Goal: Transaction & Acquisition: Purchase product/service

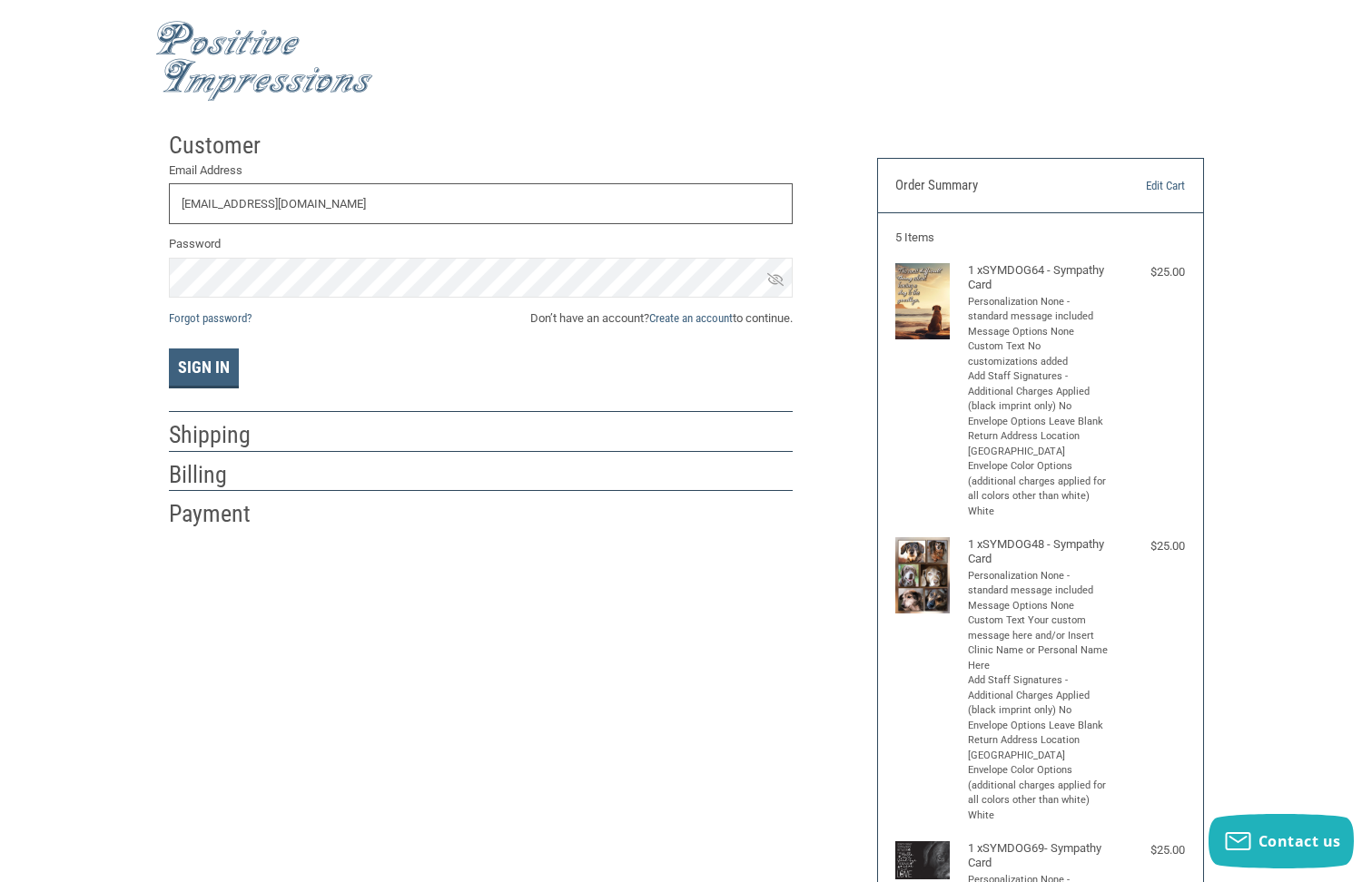
click at [325, 197] on input "[EMAIL_ADDRESS][DOMAIN_NAME]" at bounding box center [480, 204] width 623 height 41
drag, startPoint x: 325, startPoint y: 197, endPoint x: 34, endPoint y: 184, distance: 291.3
type input "G"
click at [189, 376] on button "Sign In" at bounding box center [204, 369] width 70 height 40
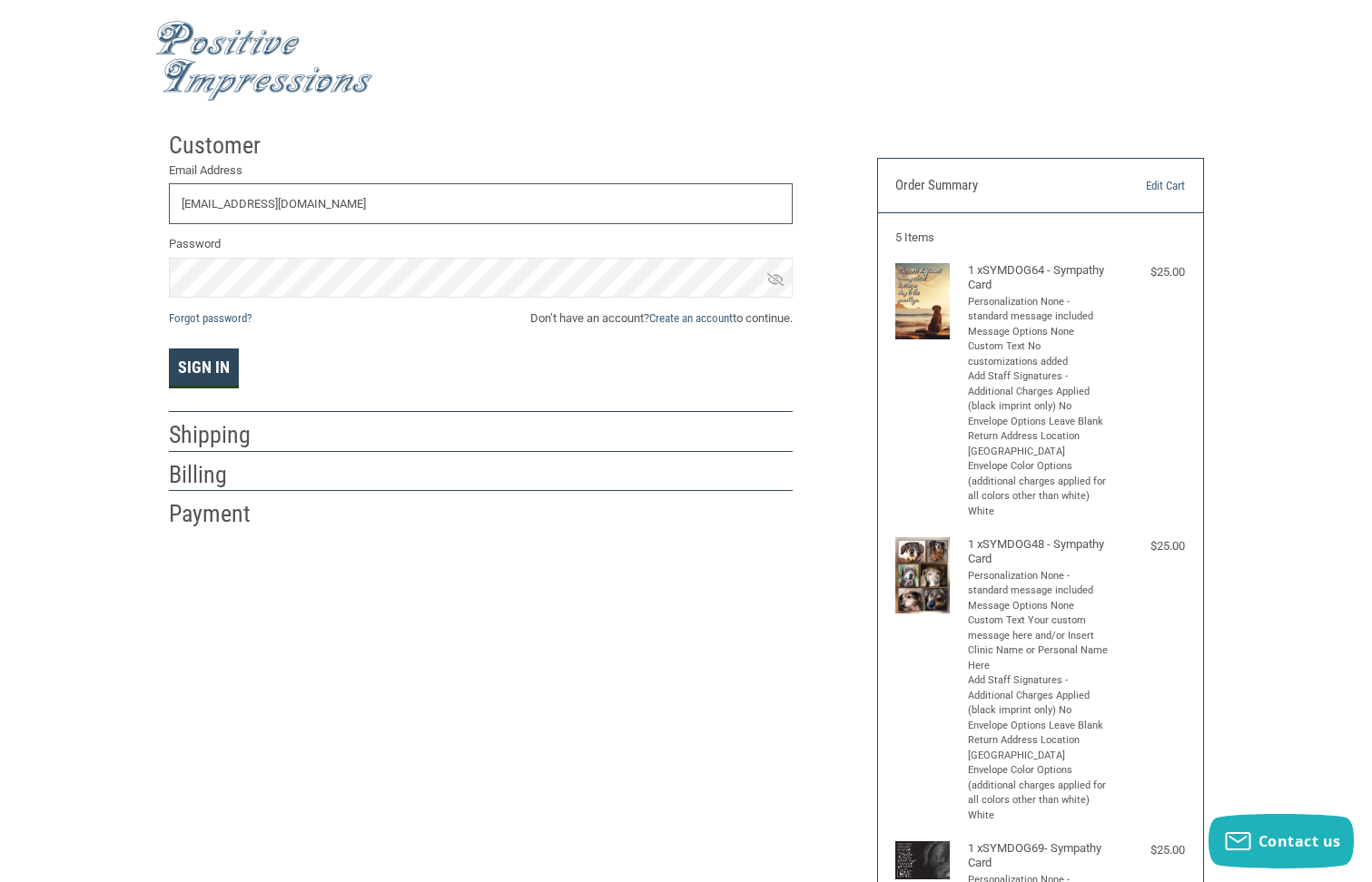
type input "[EMAIL_ADDRESS][DOMAIN_NAME]"
click at [202, 362] on button "Sign In" at bounding box center [204, 369] width 70 height 40
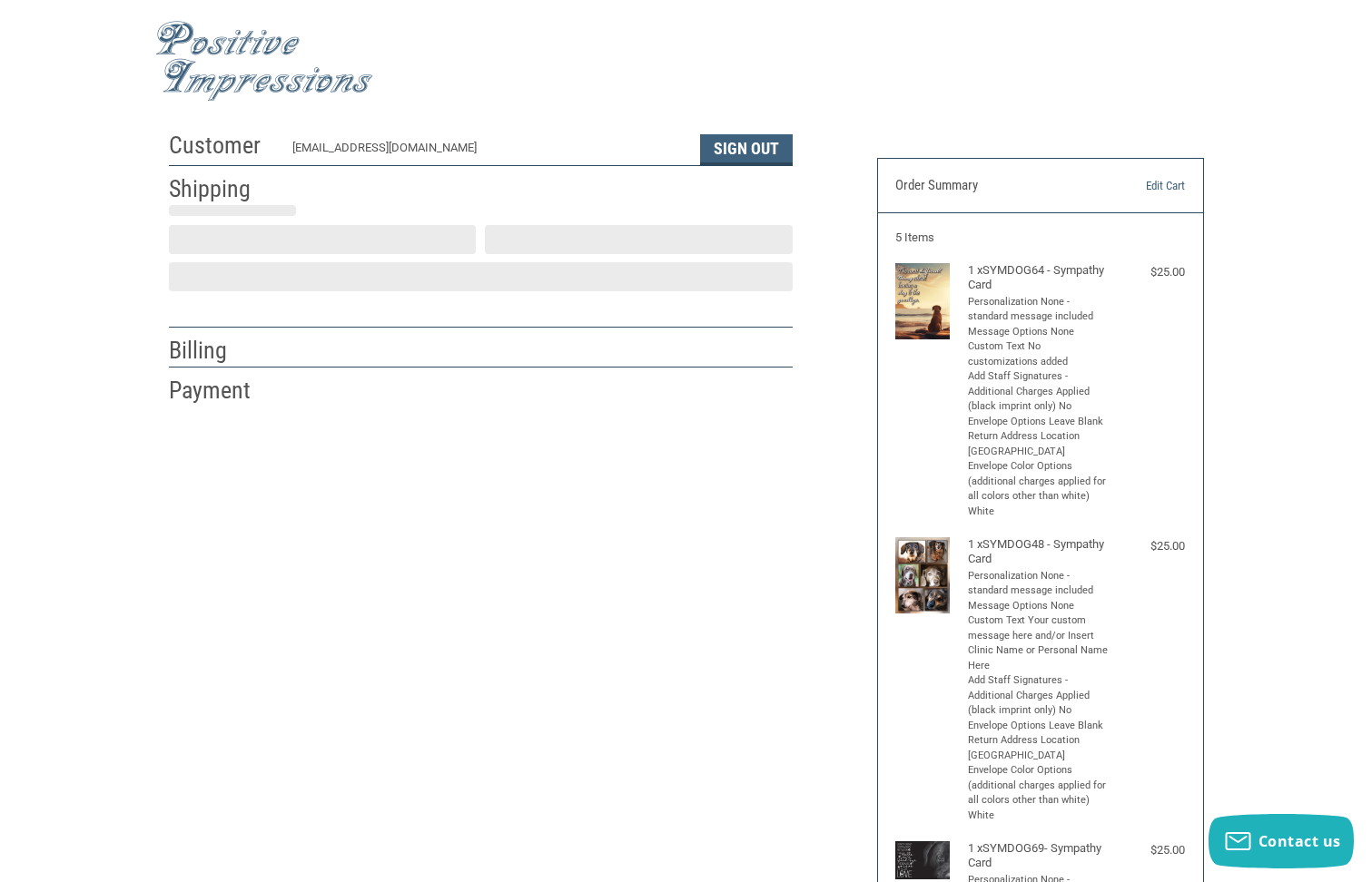
select select "US"
select select "PA"
type input "Gail"
type input "McCahon"
type input "Colebrook Manor Animal Hospital"
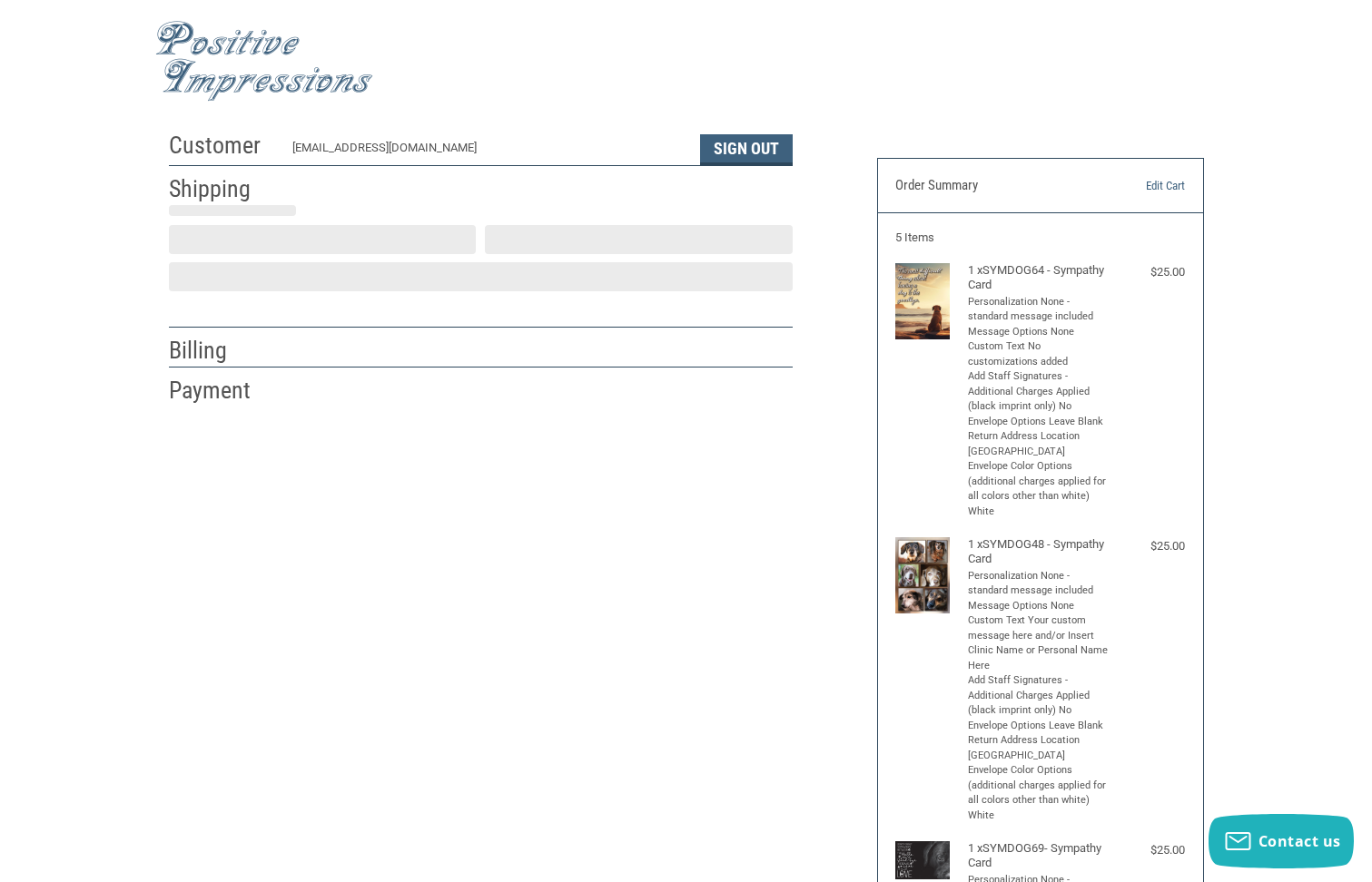
type input "637 West Lincoln Hwy."
select select "PA"
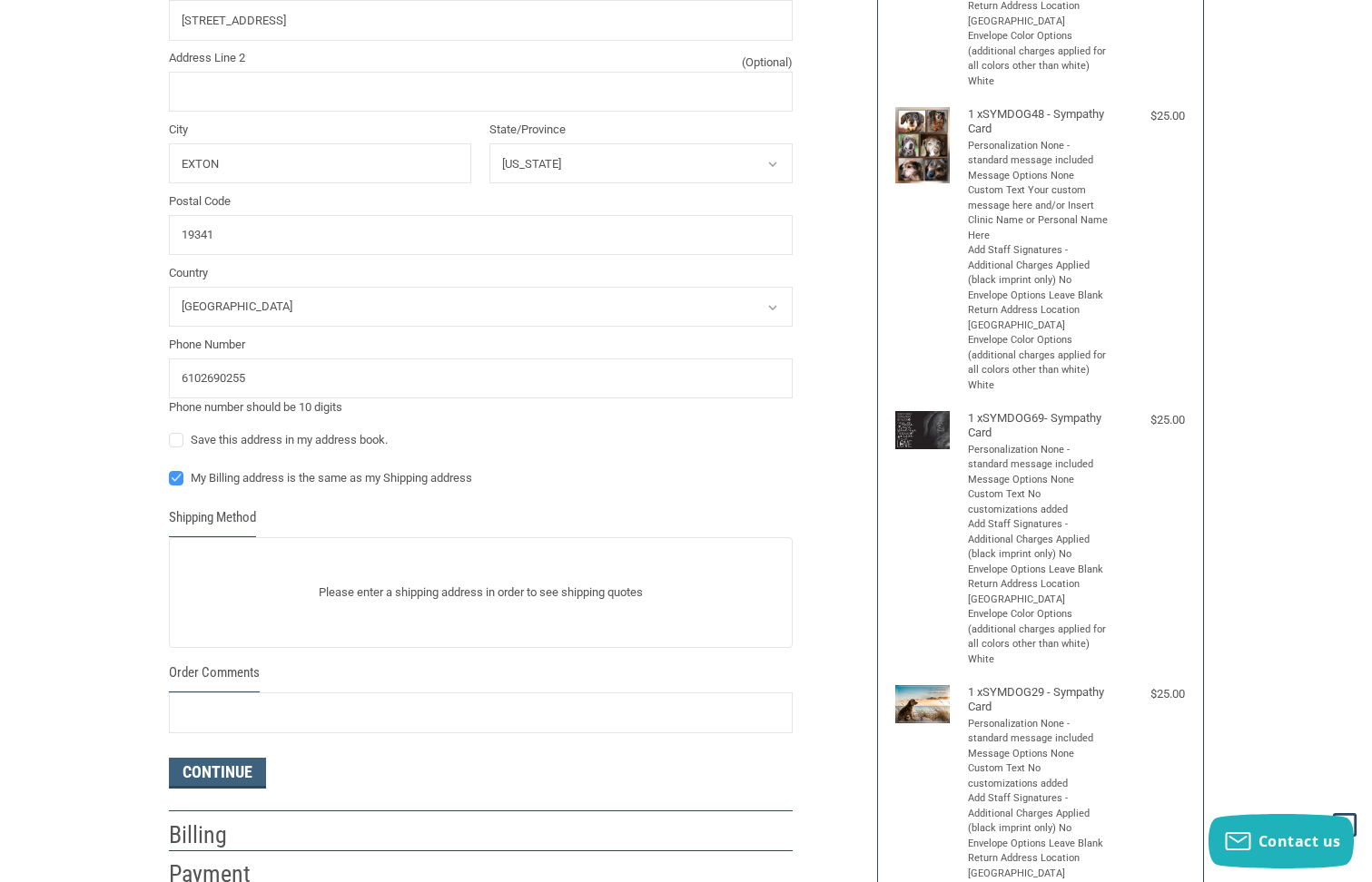
scroll to position [636, 0]
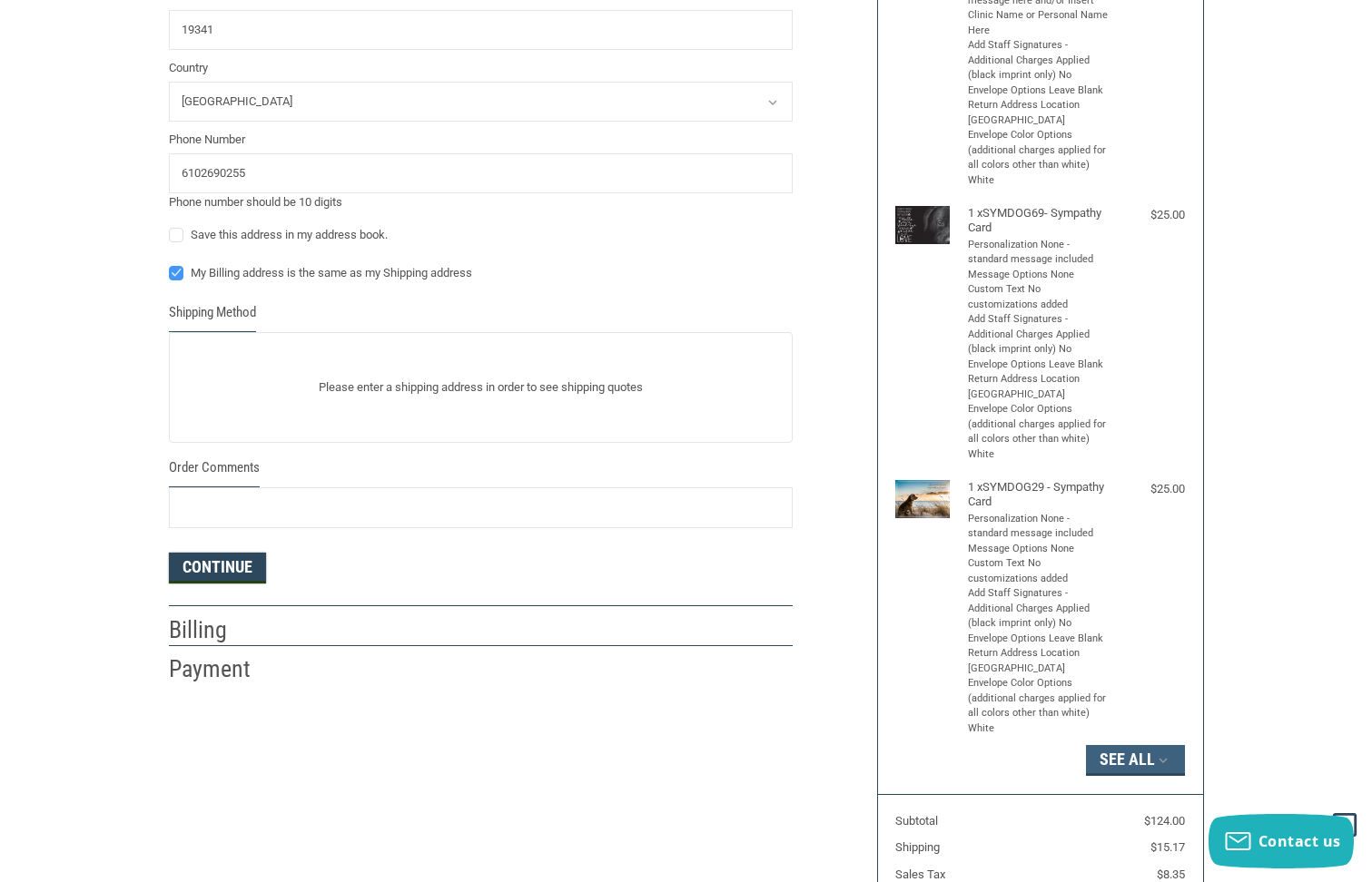
click at [223, 569] on form "First Name Gail Last Name McCahon Company Name Colebrook Manor Animal Hospital …" at bounding box center [480, 106] width 623 height 955
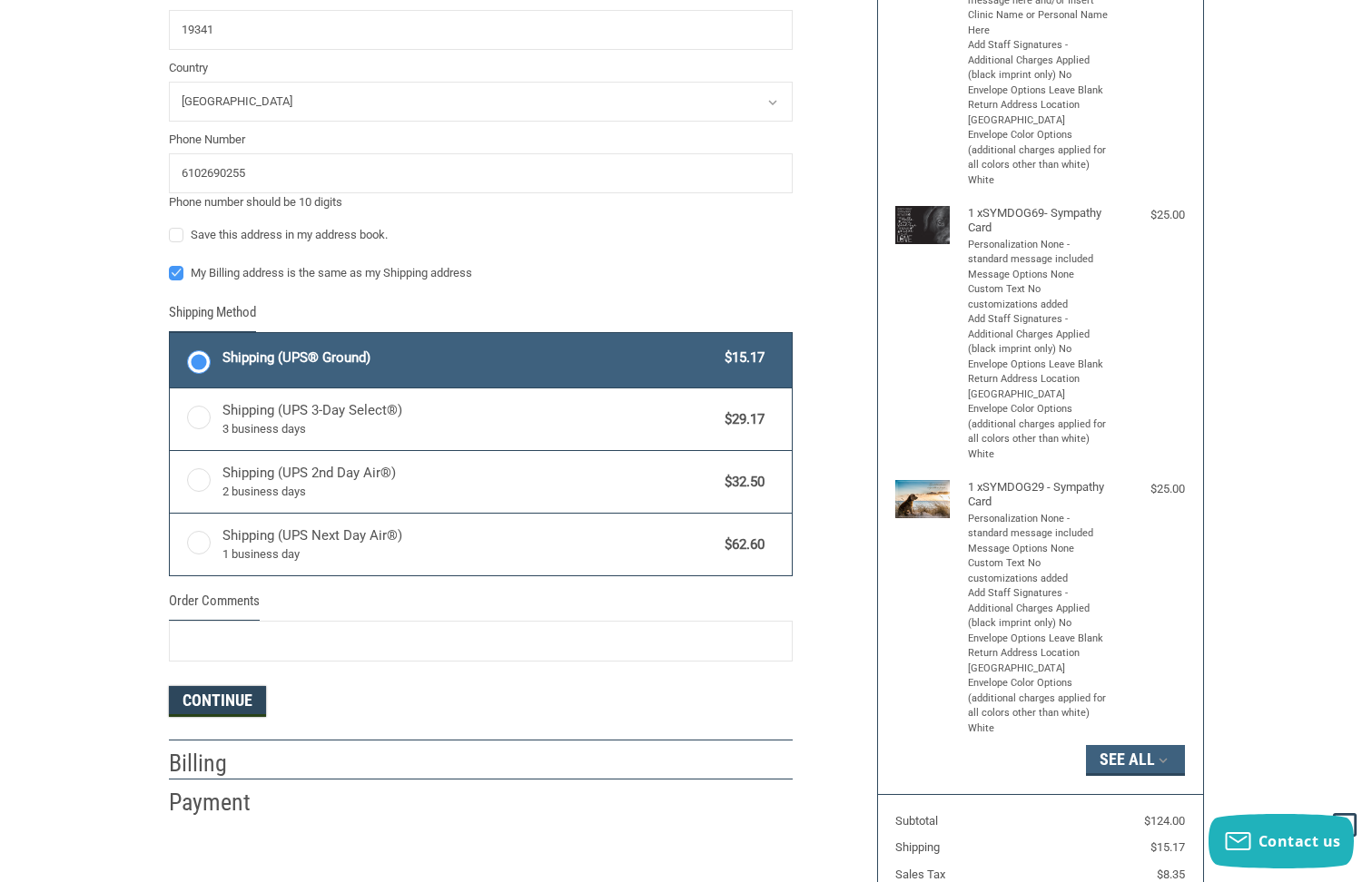
click at [217, 699] on button "Continue" at bounding box center [218, 702] width 97 height 31
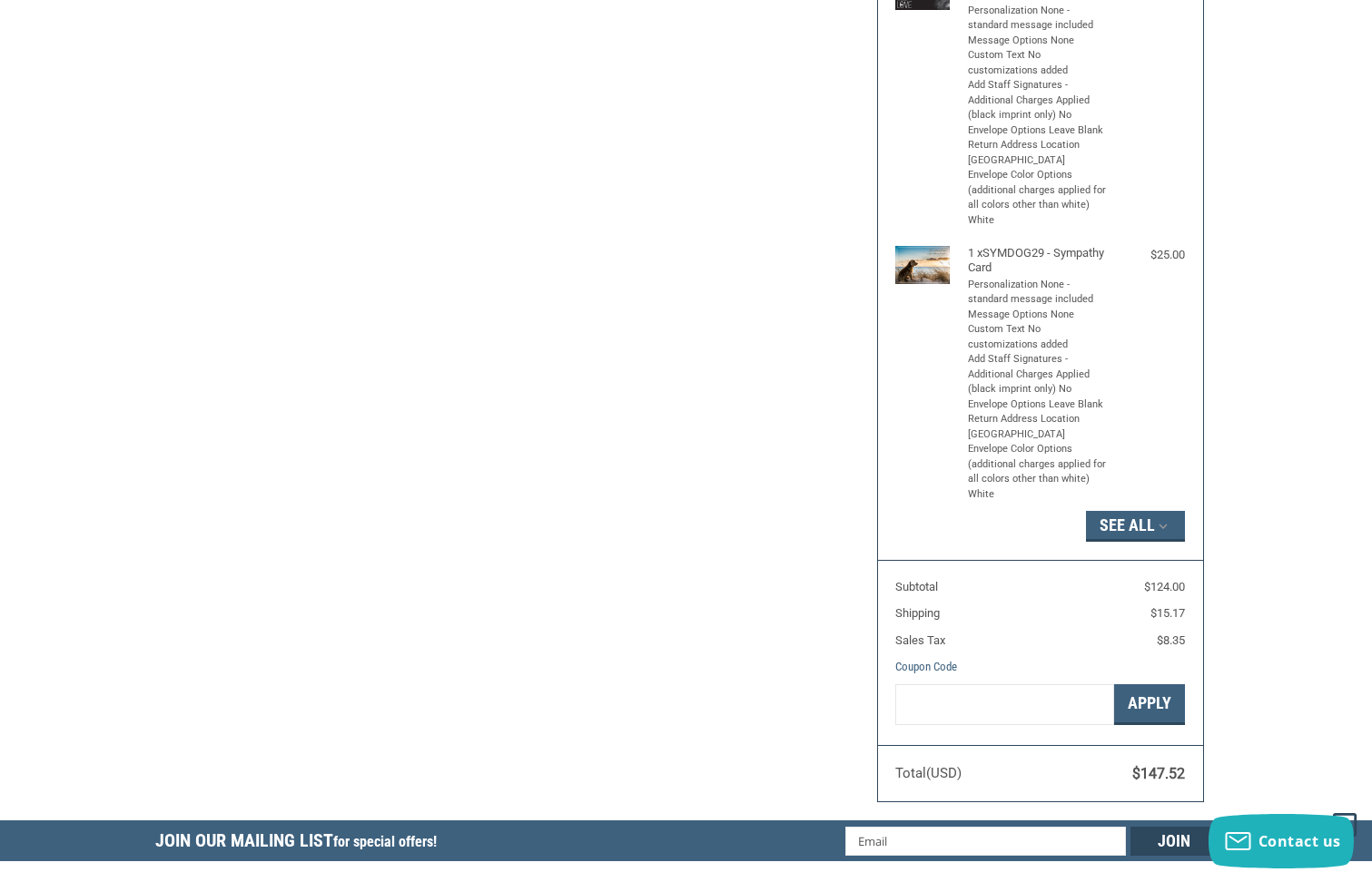
scroll to position [906, 0]
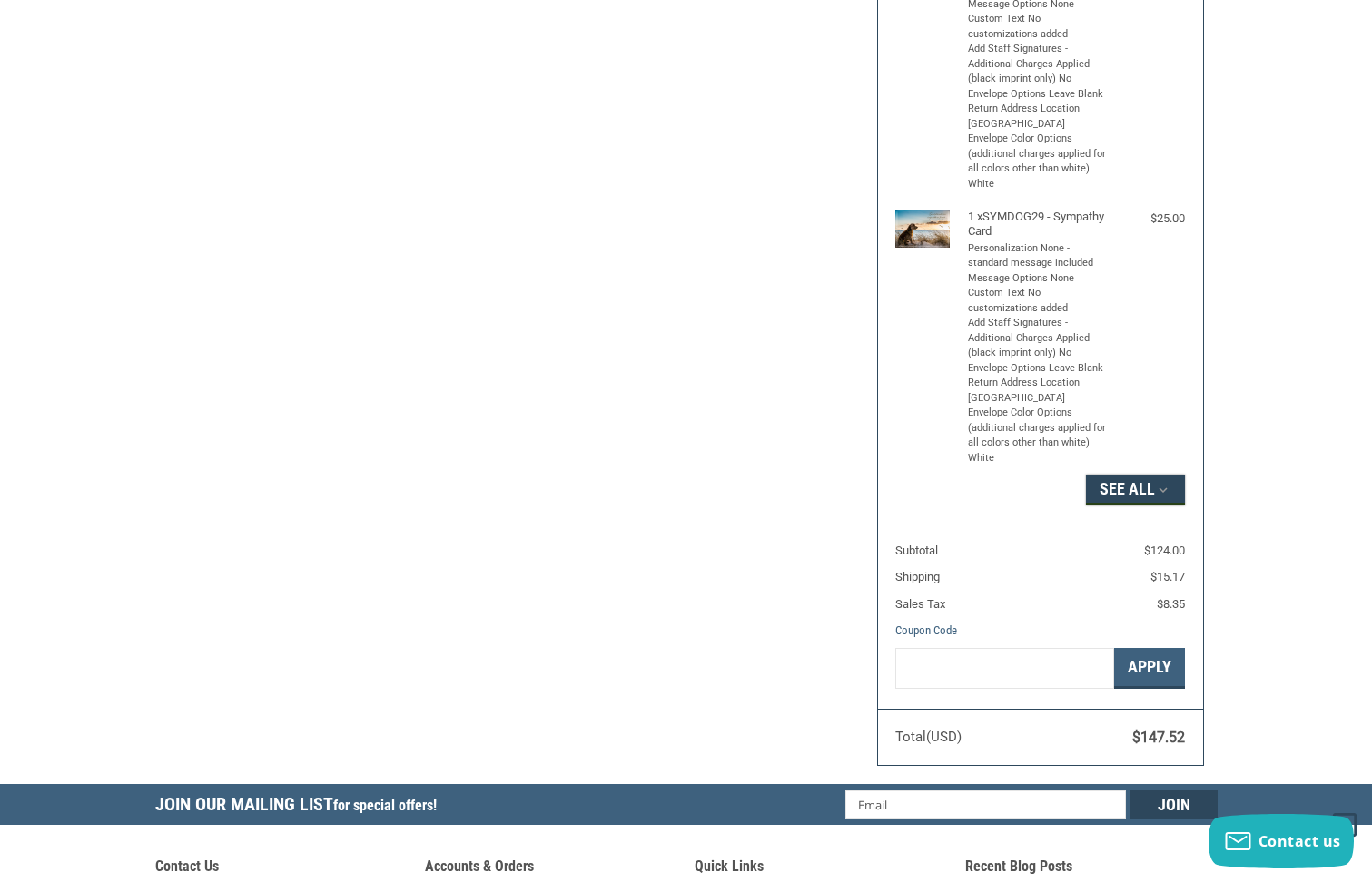
click at [1173, 498] on button "See All" at bounding box center [1136, 490] width 99 height 31
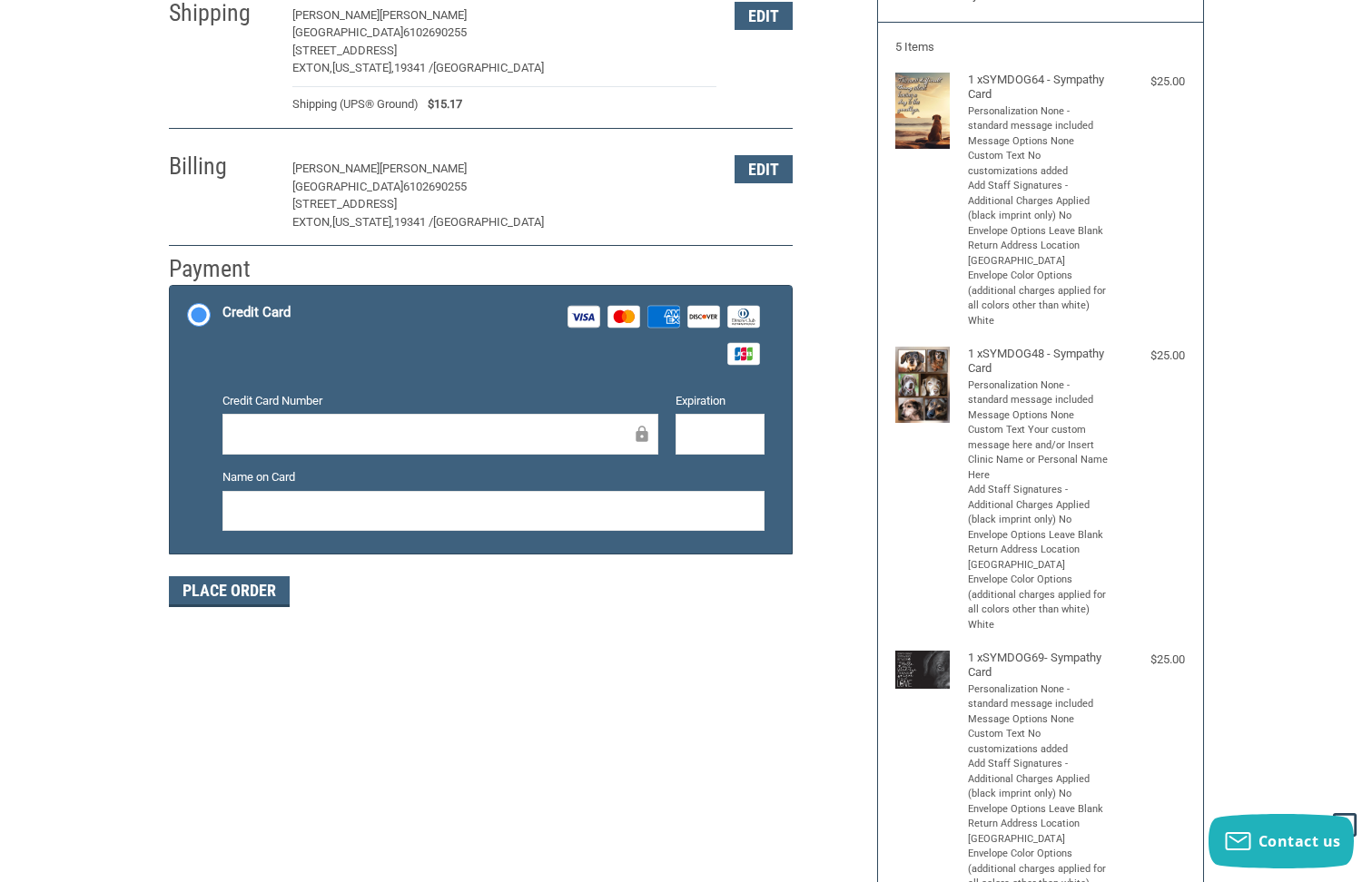
scroll to position [88, 0]
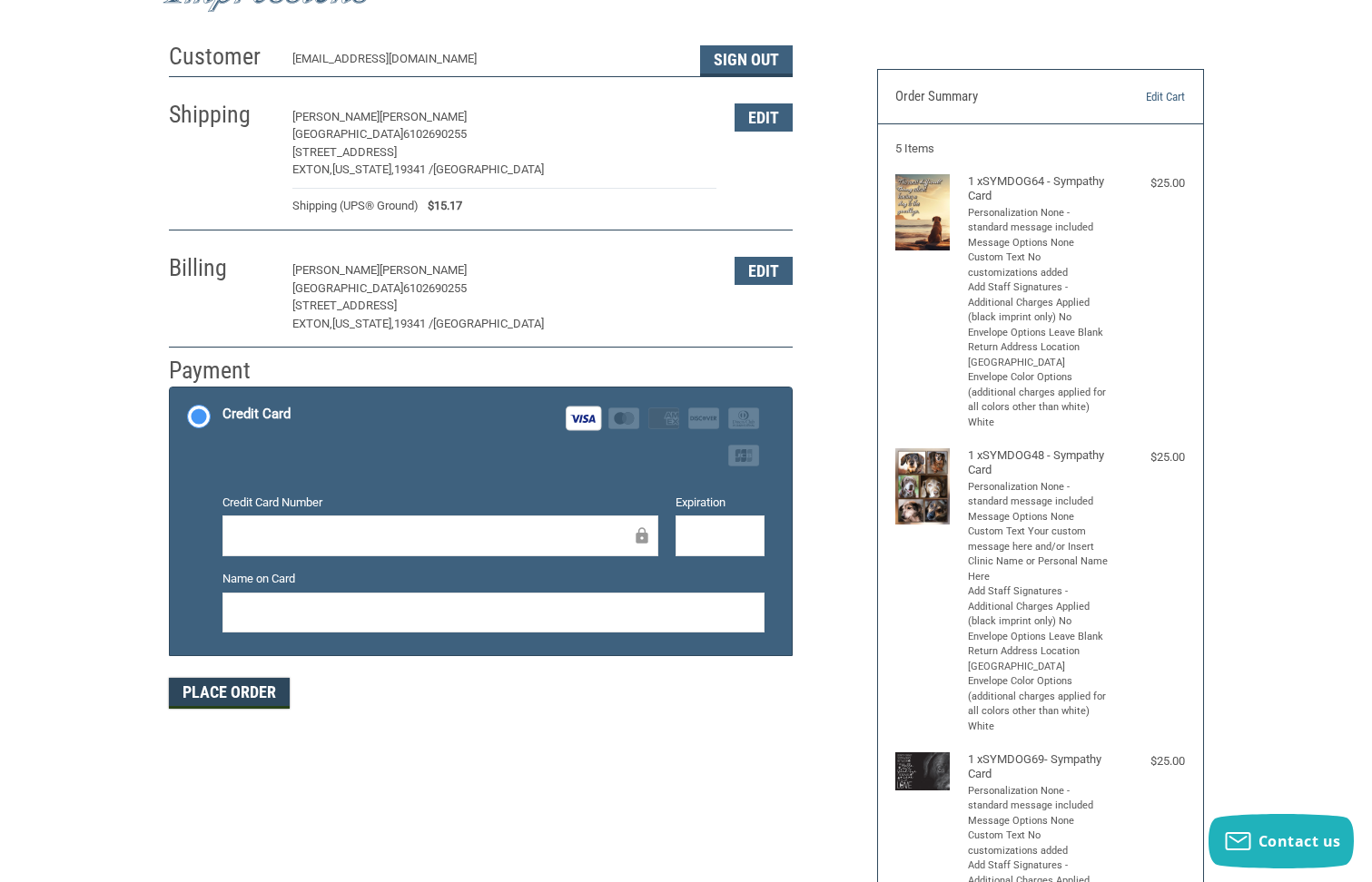
click at [235, 695] on button "Place Order" at bounding box center [229, 693] width 121 height 31
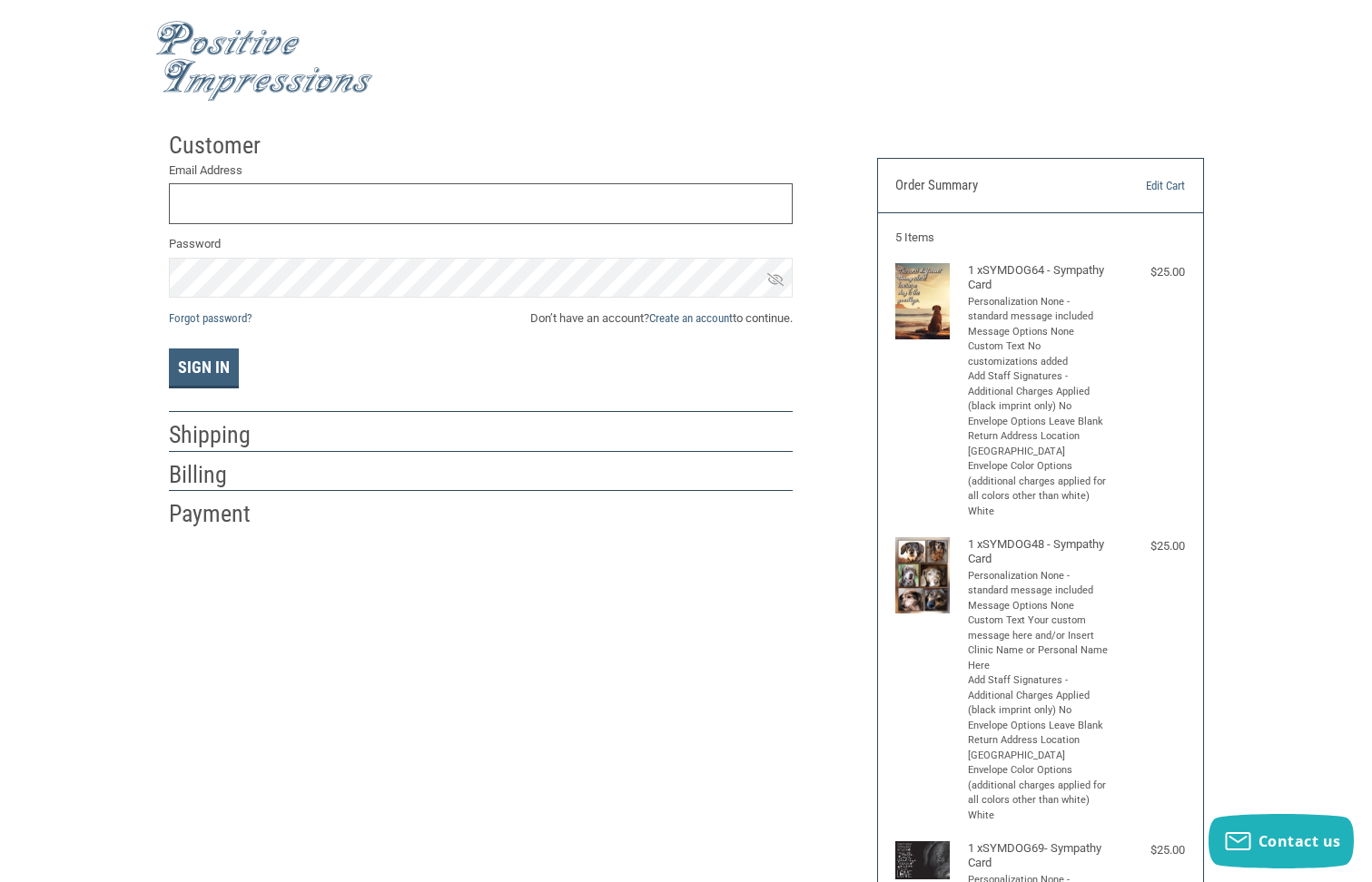
scroll to position [90, 0]
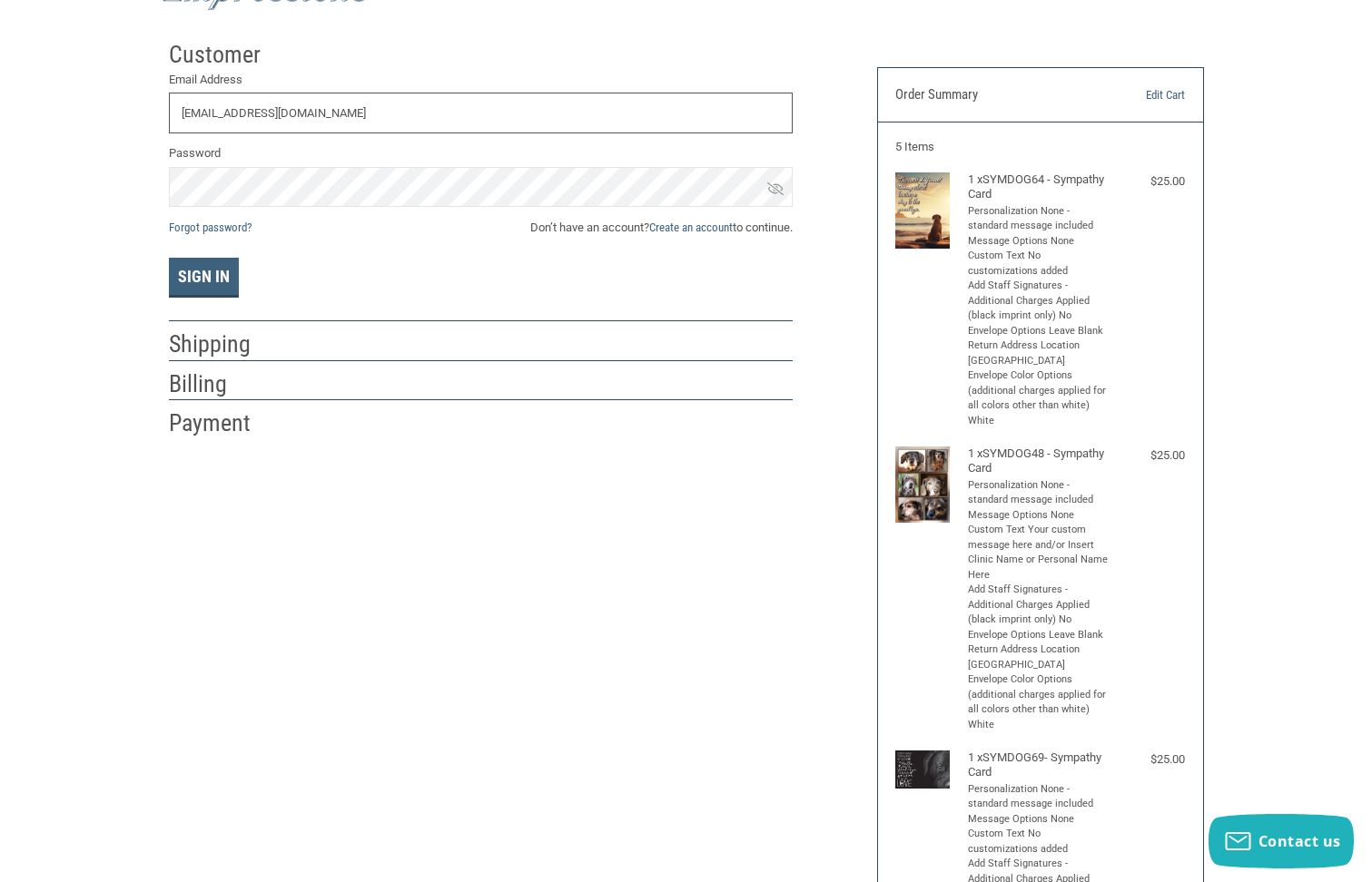
drag, startPoint x: 376, startPoint y: 113, endPoint x: 9, endPoint y: 99, distance: 367.3
click at [9, 99] on div "Customer Returning Customer Email Address [EMAIL_ADDRESS][DOMAIN_NAME] Password…" at bounding box center [686, 816] width 1372 height 1568
type input "[EMAIL_ADDRESS][DOMAIN_NAME]"
click at [194, 227] on link "Forgot password?" at bounding box center [210, 228] width 83 height 14
